Goal: Information Seeking & Learning: Compare options

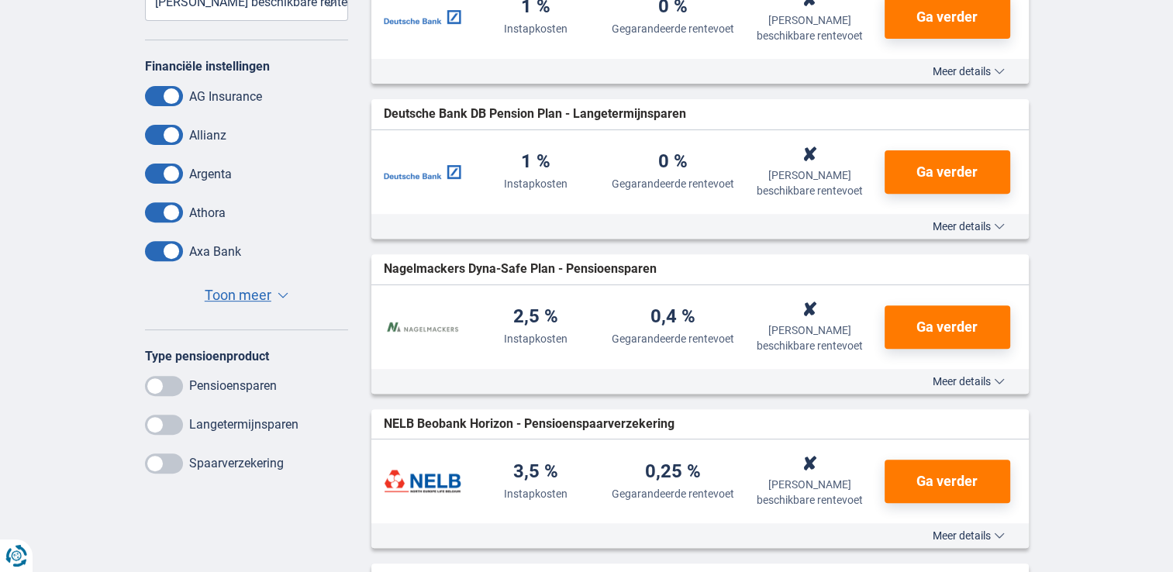
scroll to position [543, 0]
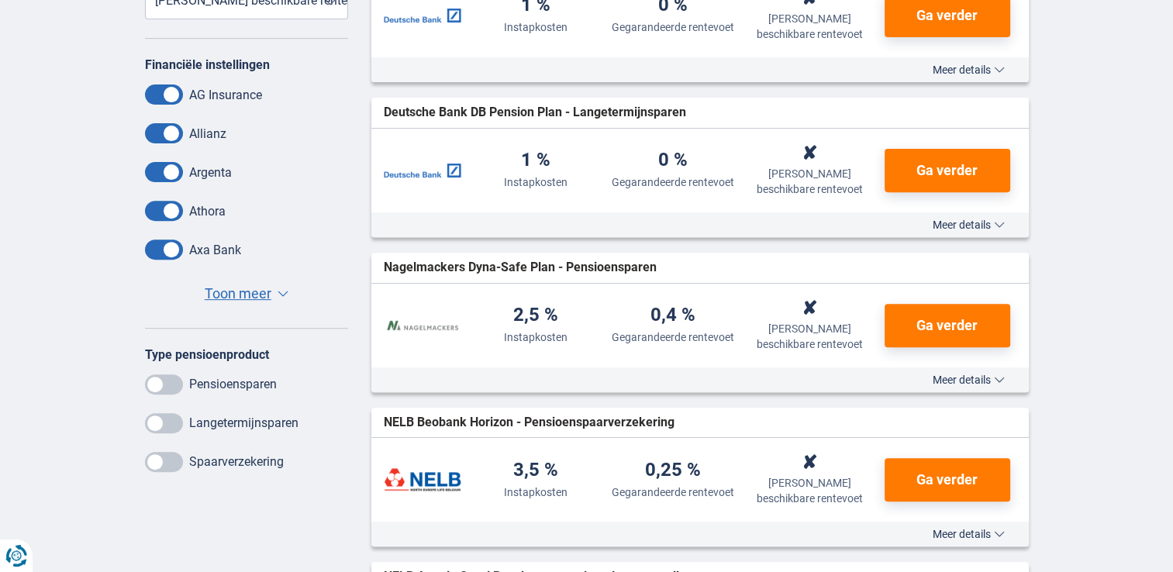
click at [177, 387] on span at bounding box center [164, 385] width 38 height 20
click at [0, 0] on input "checkbox" at bounding box center [0, 0] width 0 height 0
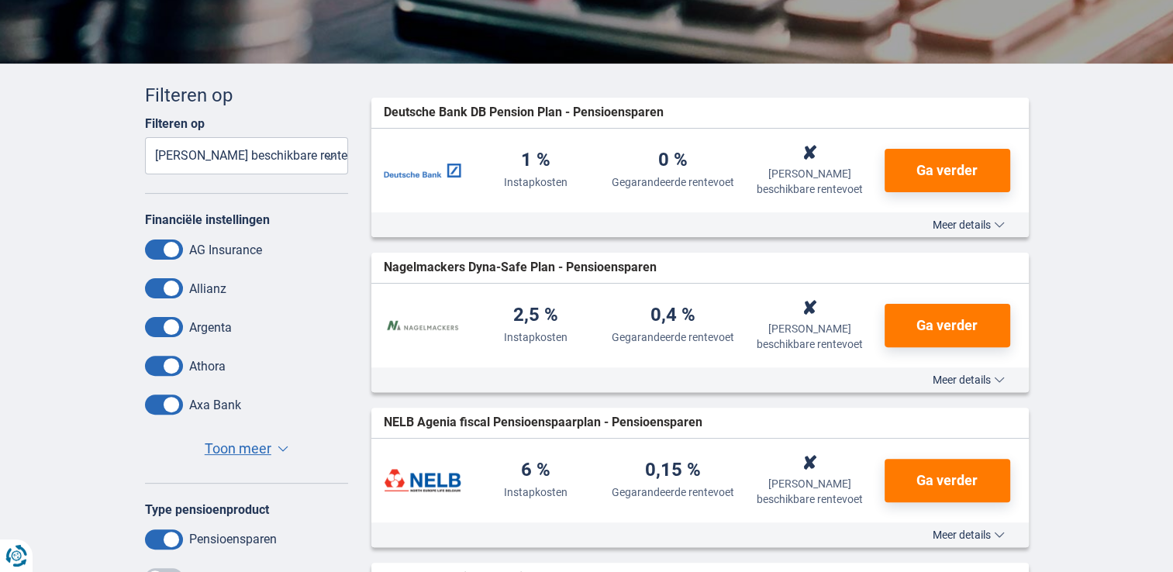
scroll to position [388, 0]
click at [332, 161] on select "Instapkosten Gegarandeerde rentevoet Laatst beschikbare rentevoet" at bounding box center [247, 155] width 204 height 37
select select "Entryfee-"
click at [145, 137] on select "Instapkosten Gegarandeerde rentevoet Laatst beschikbare rentevoet" at bounding box center [247, 155] width 204 height 37
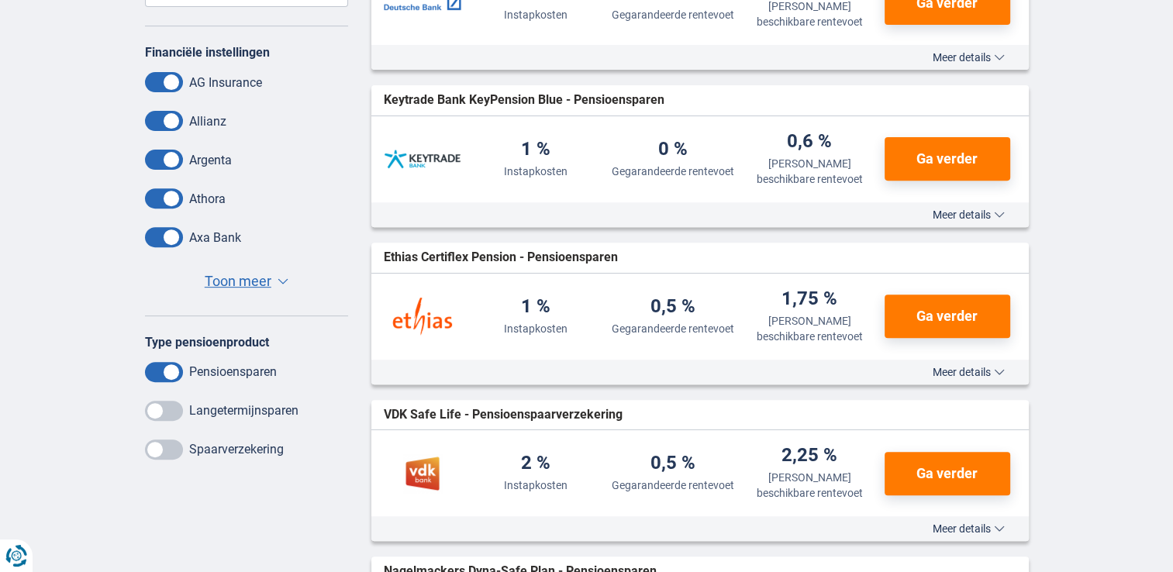
scroll to position [620, 0]
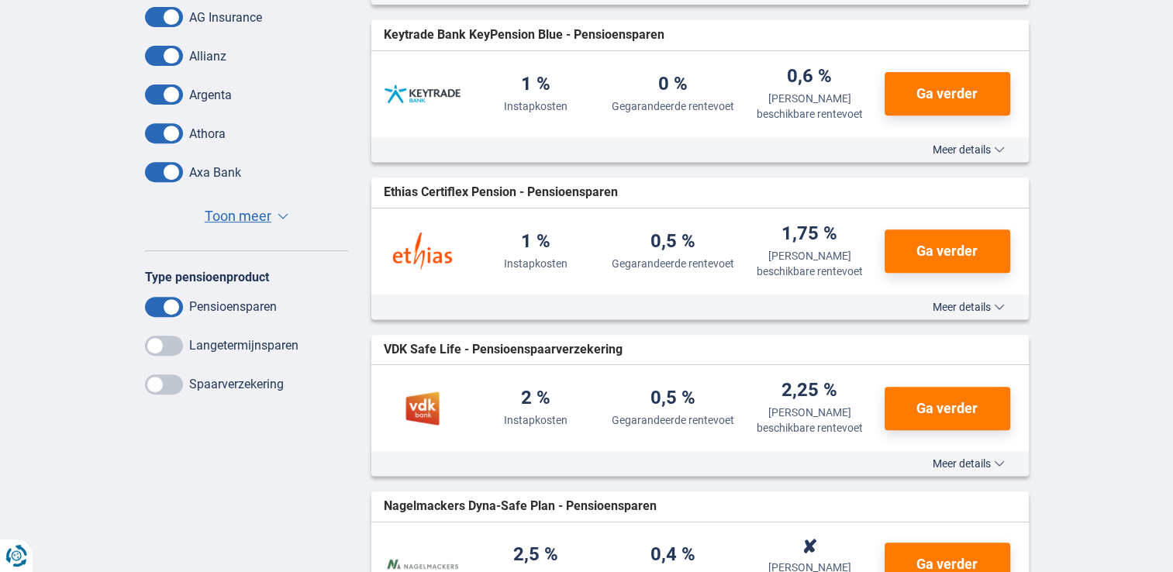
click at [240, 201] on div "Financiële instellingen AG Insurance Allianz [GEOGRAPHIC_DATA] Athora Axa Bank …" at bounding box center [247, 103] width 204 height 247
click at [247, 213] on span "Toon meer" at bounding box center [238, 216] width 67 height 20
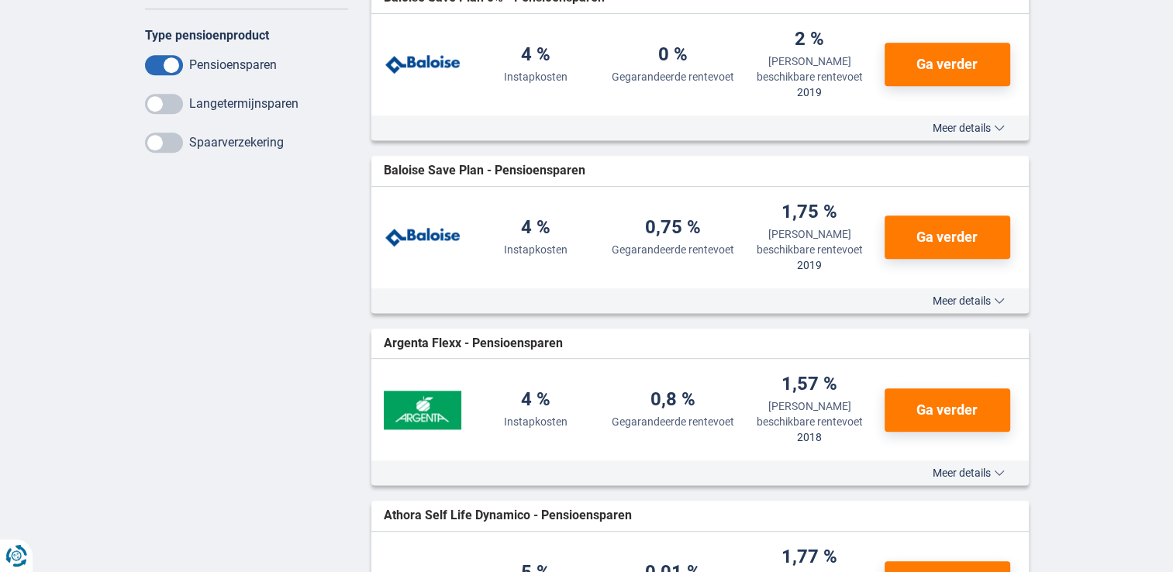
scroll to position [1629, 0]
